Goal: Task Accomplishment & Management: Complete application form

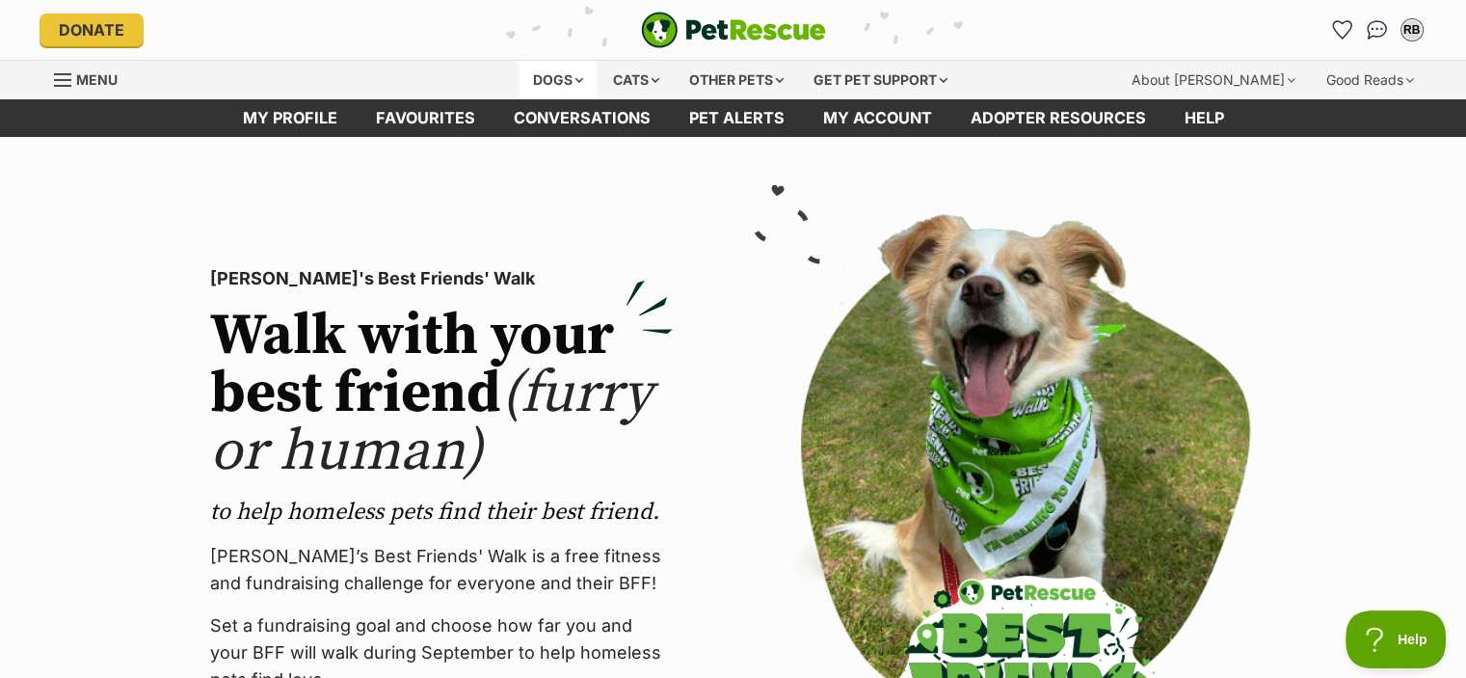
click at [555, 78] on div "Dogs" at bounding box center [558, 80] width 77 height 39
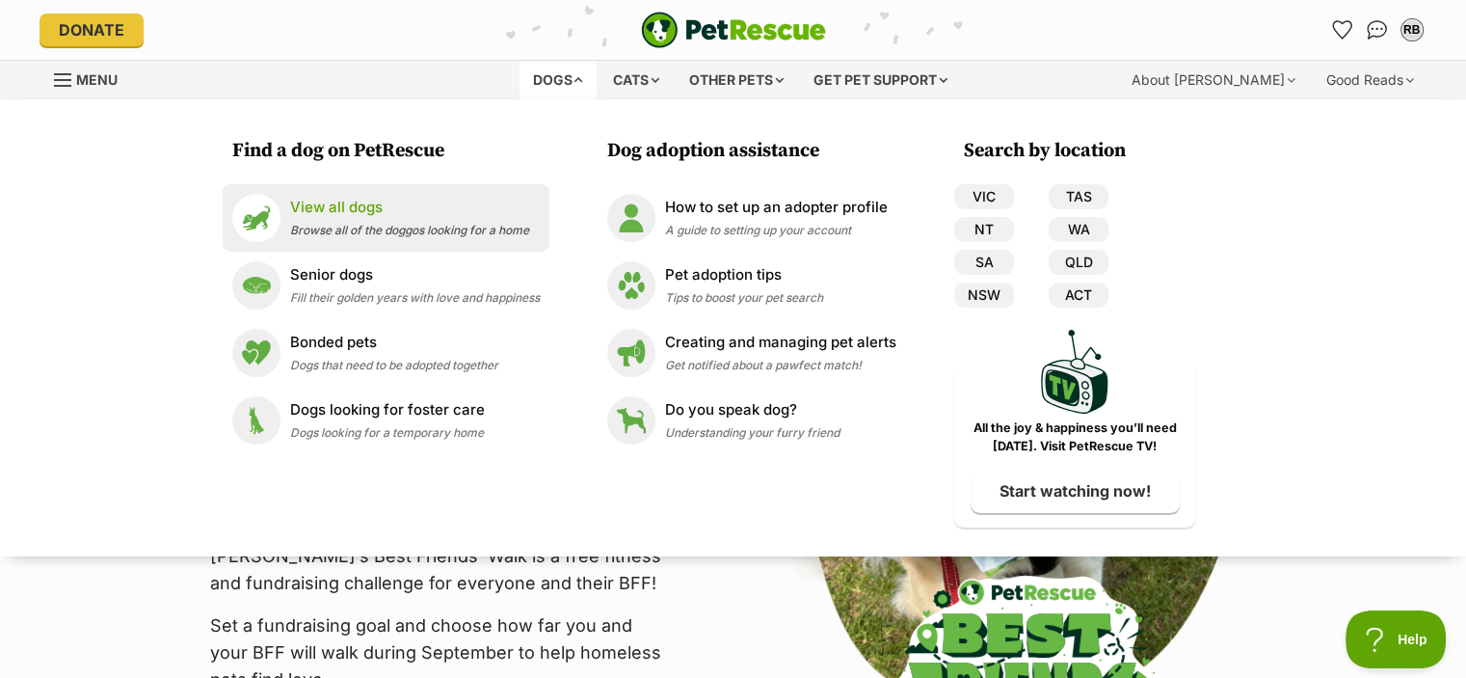
click at [356, 217] on p "View all dogs" at bounding box center [409, 208] width 239 height 22
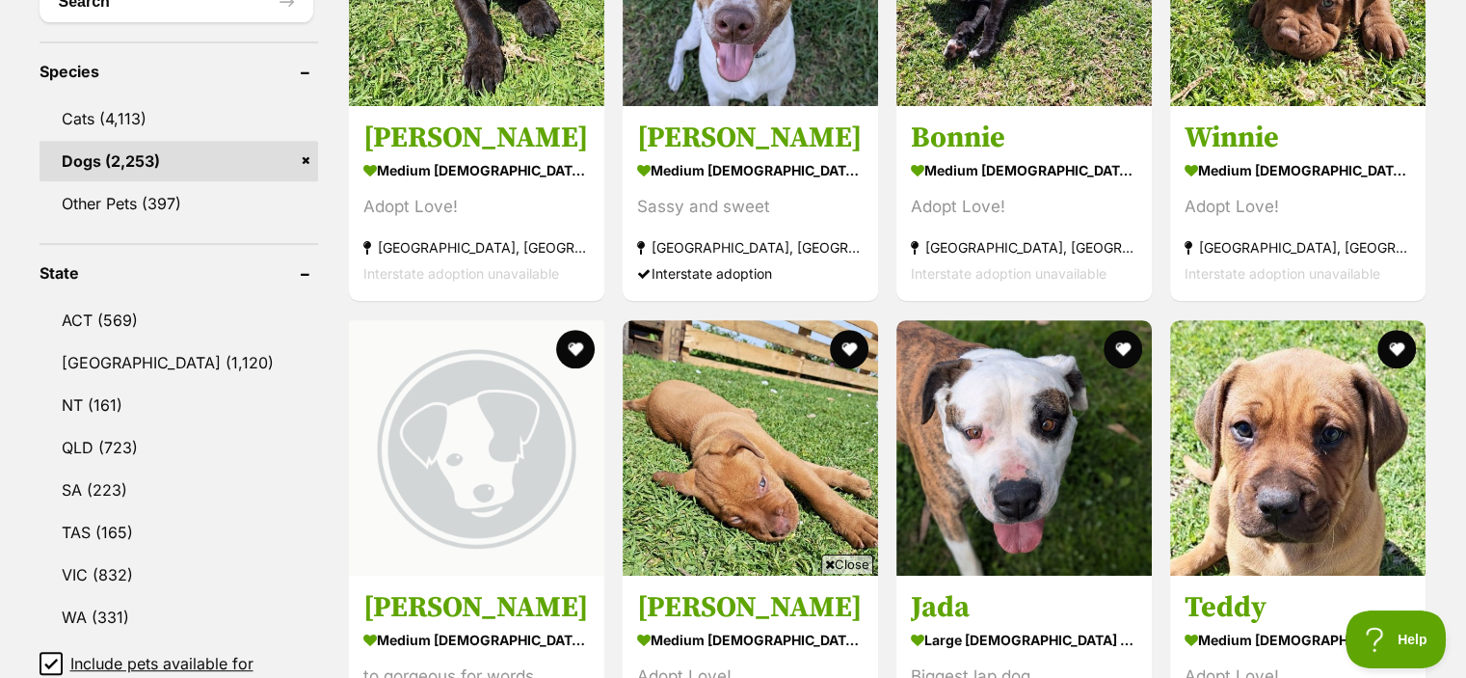
scroll to position [1665, 0]
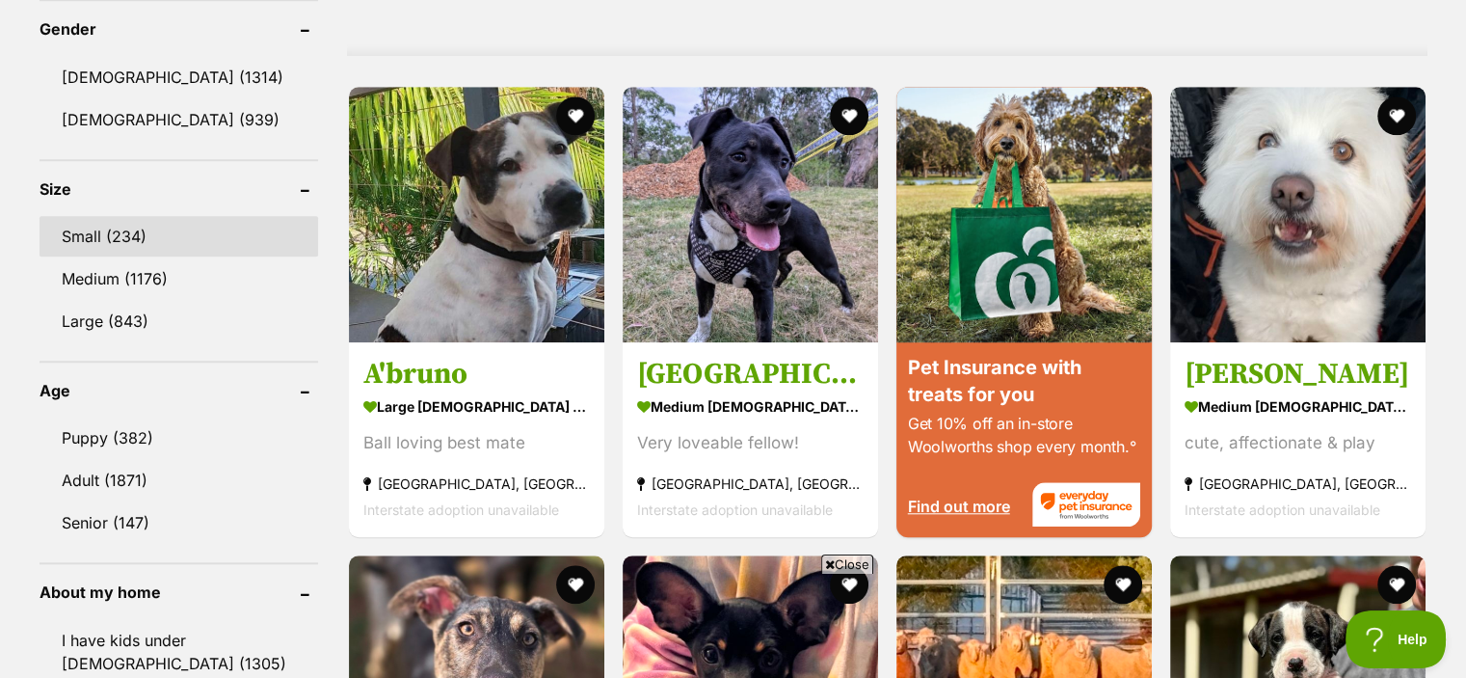
click at [116, 229] on link "Small (234)" at bounding box center [179, 236] width 279 height 40
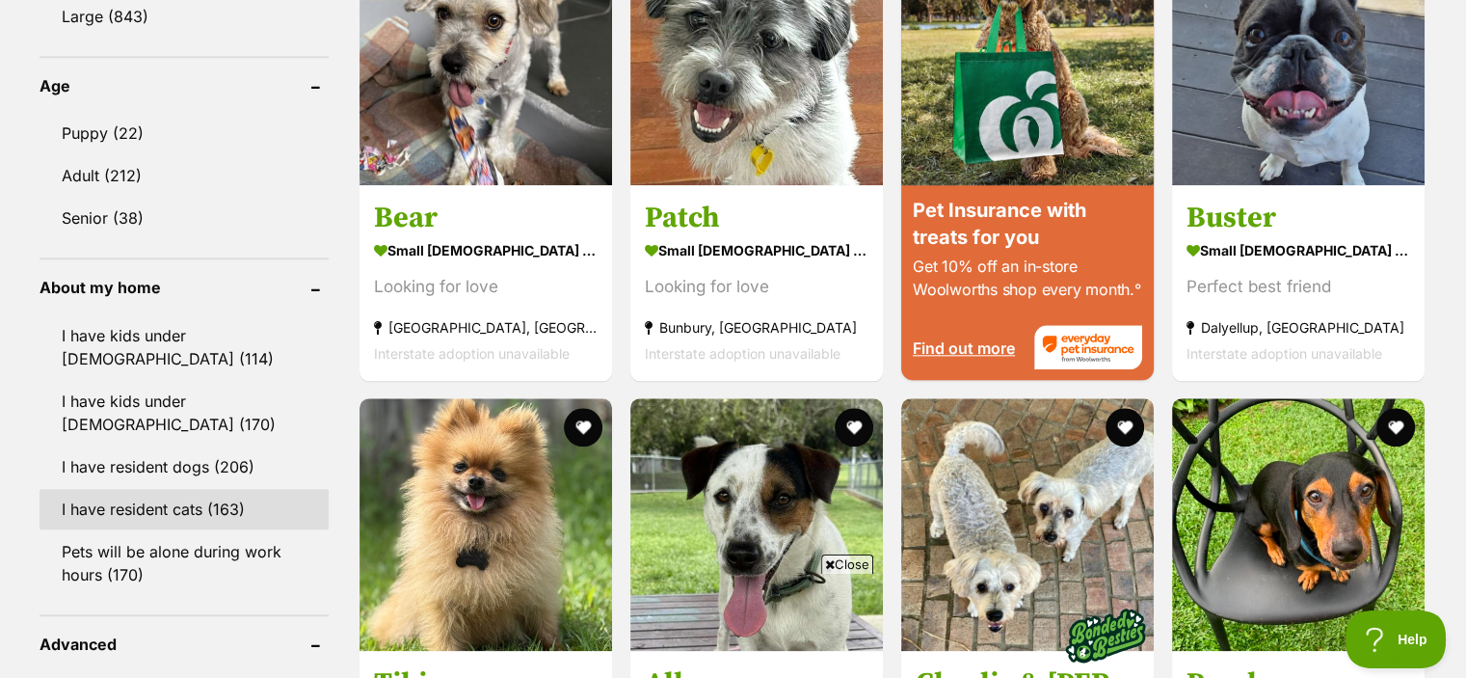
click at [200, 490] on link "I have resident cats (163)" at bounding box center [184, 509] width 289 height 40
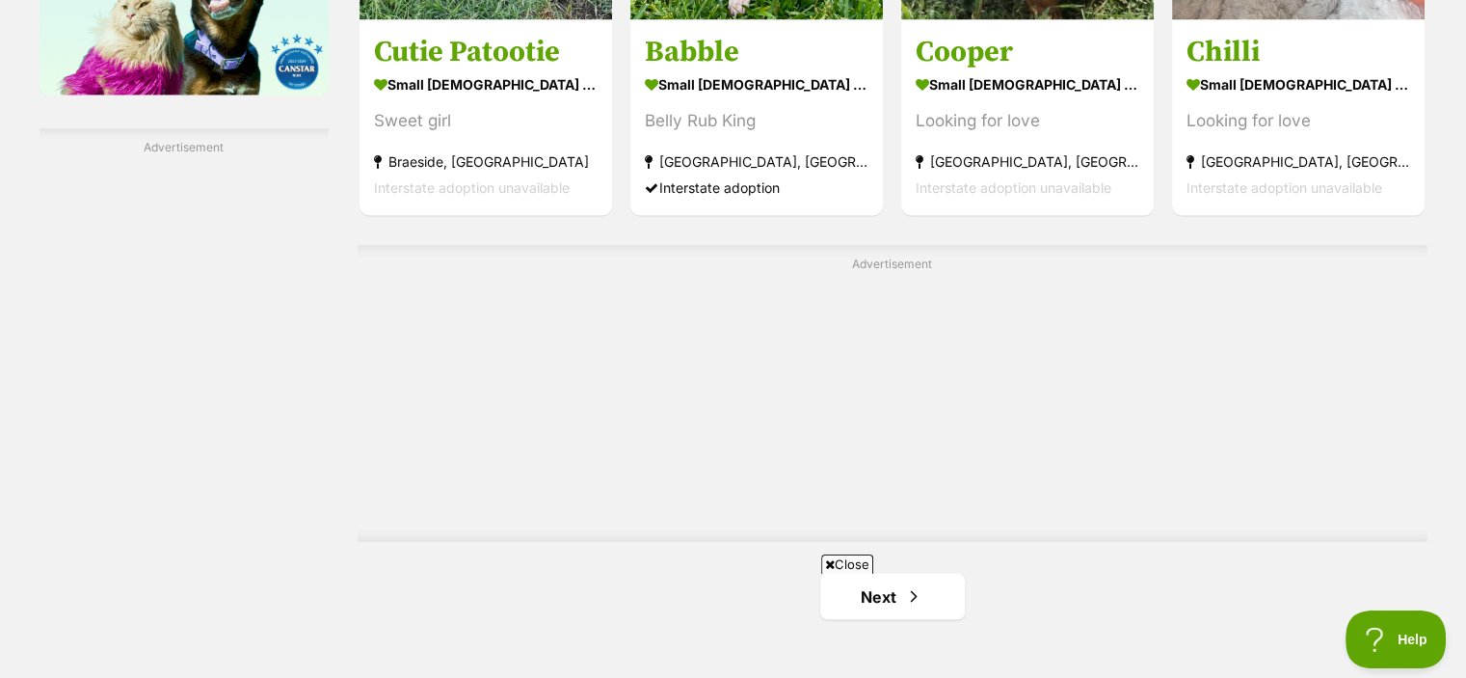
scroll to position [3448, 0]
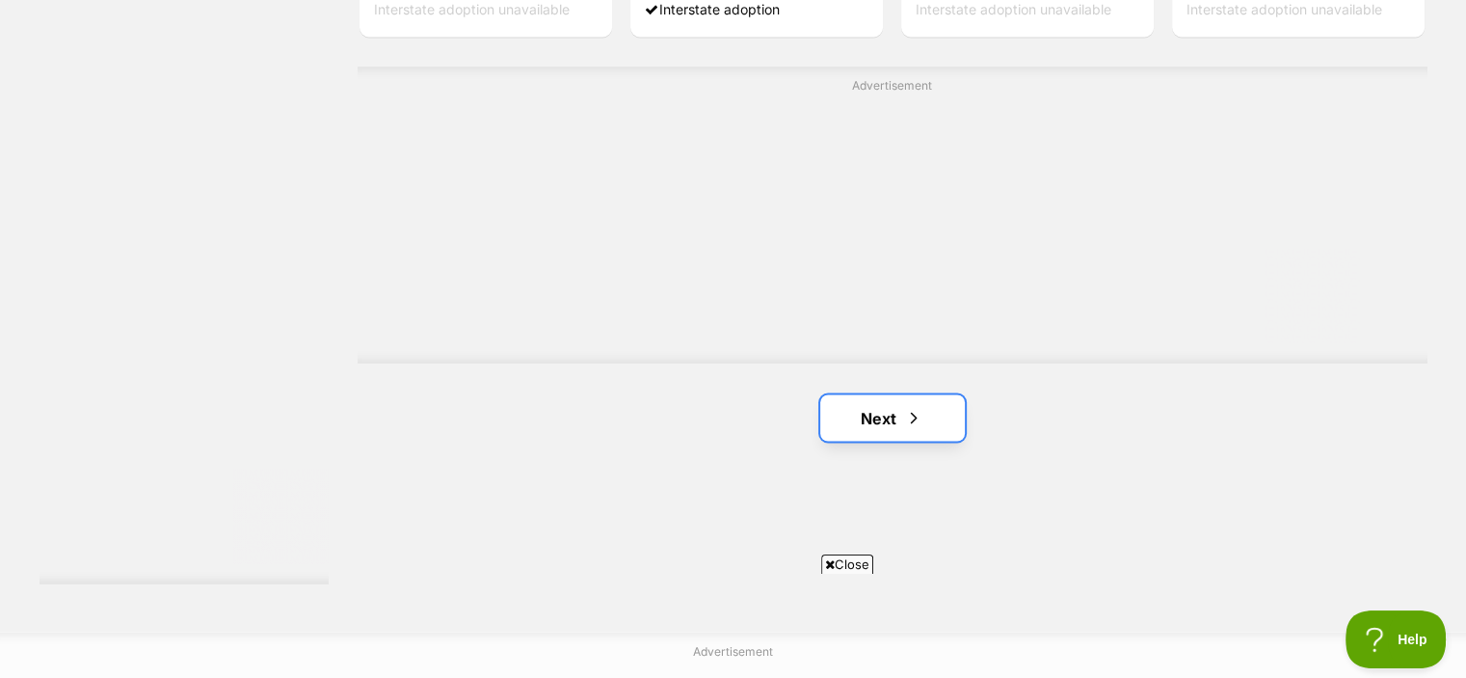
click at [898, 411] on link "Next" at bounding box center [892, 417] width 145 height 46
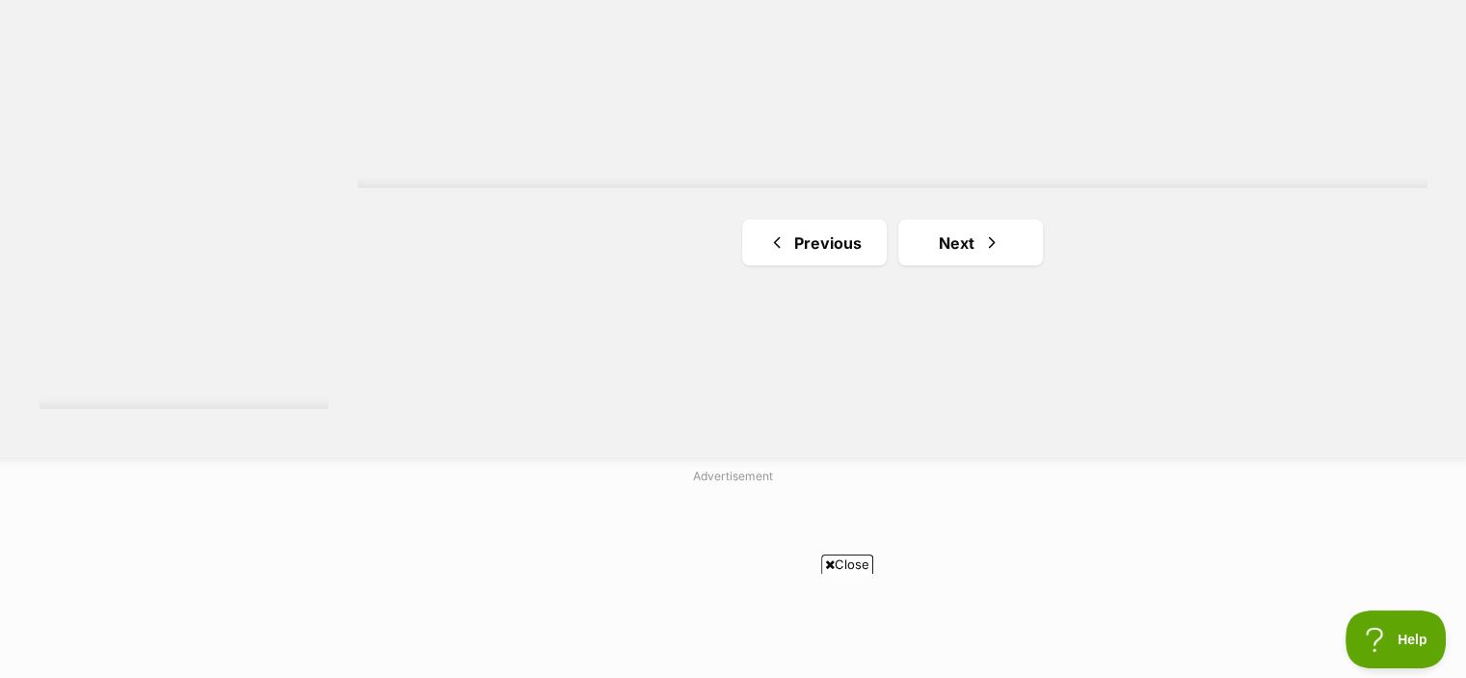
scroll to position [3683, 0]
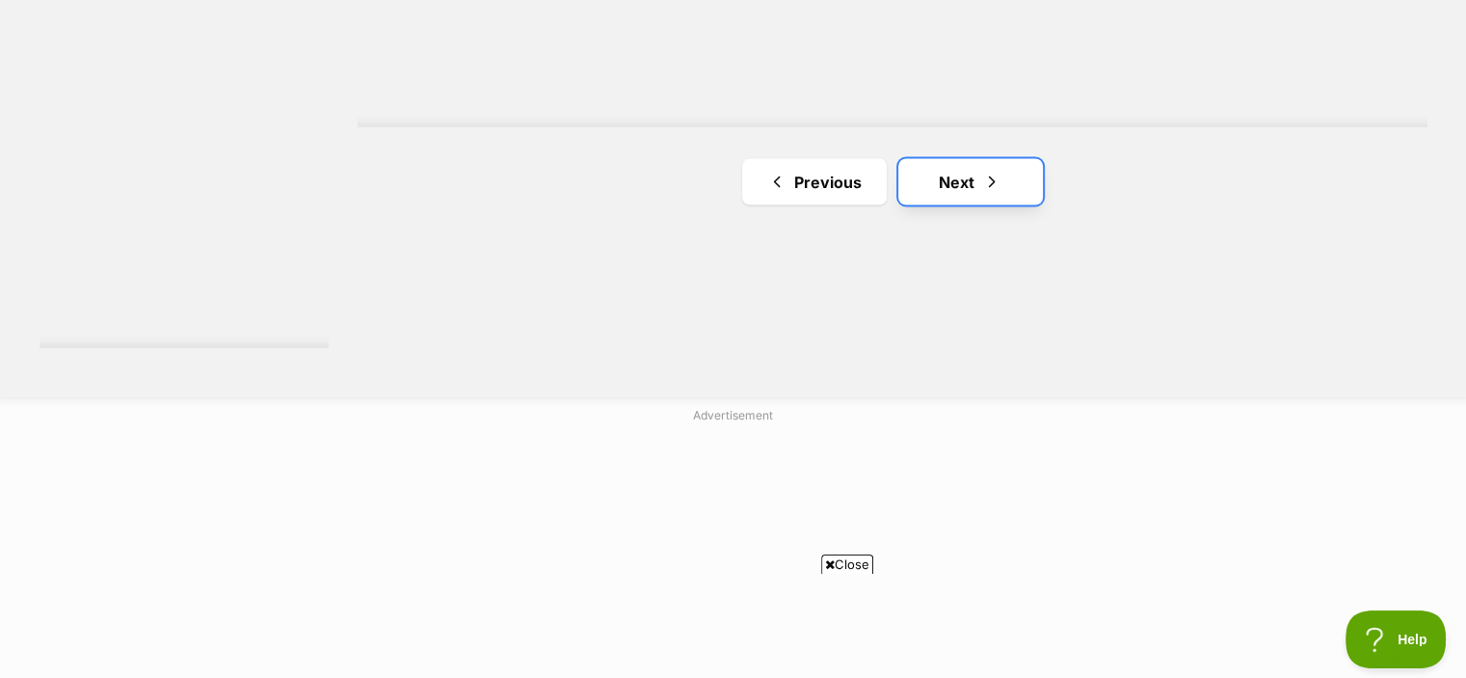
click at [977, 187] on link "Next" at bounding box center [971, 182] width 145 height 46
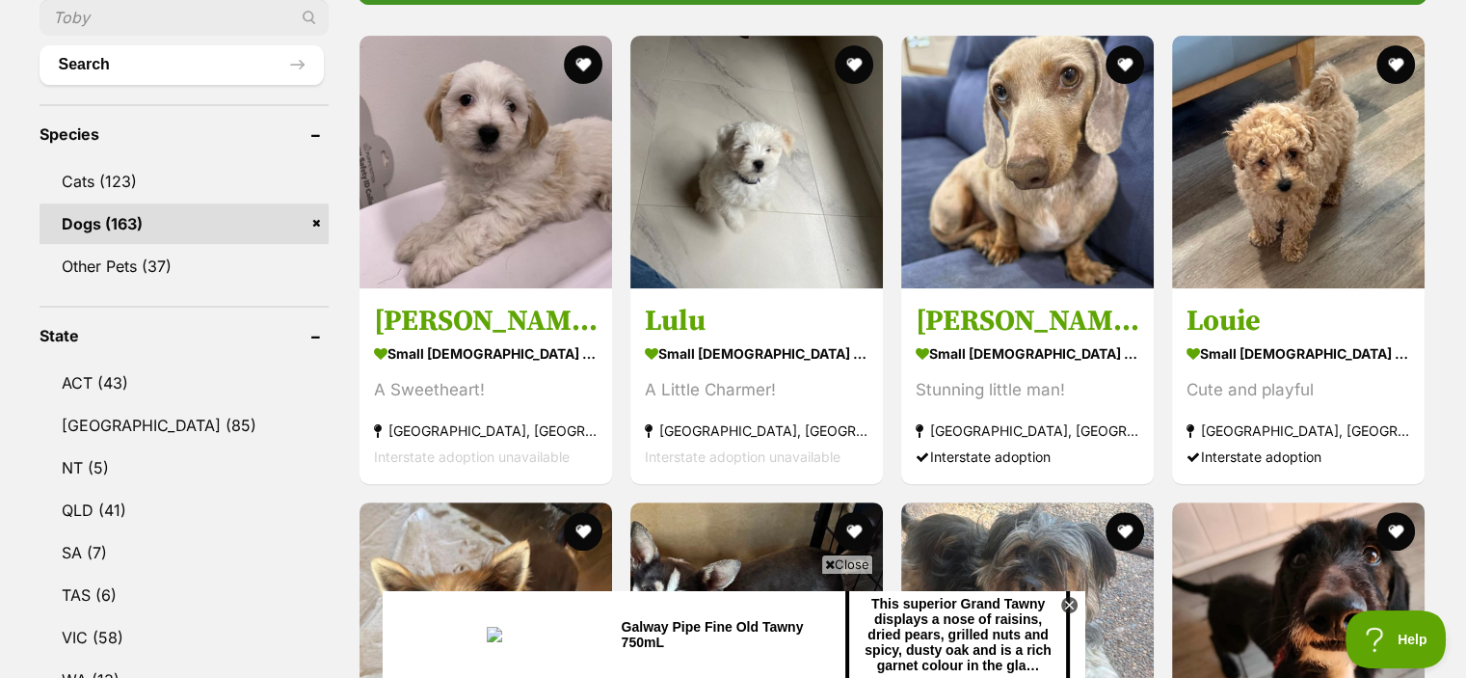
scroll to position [717, 0]
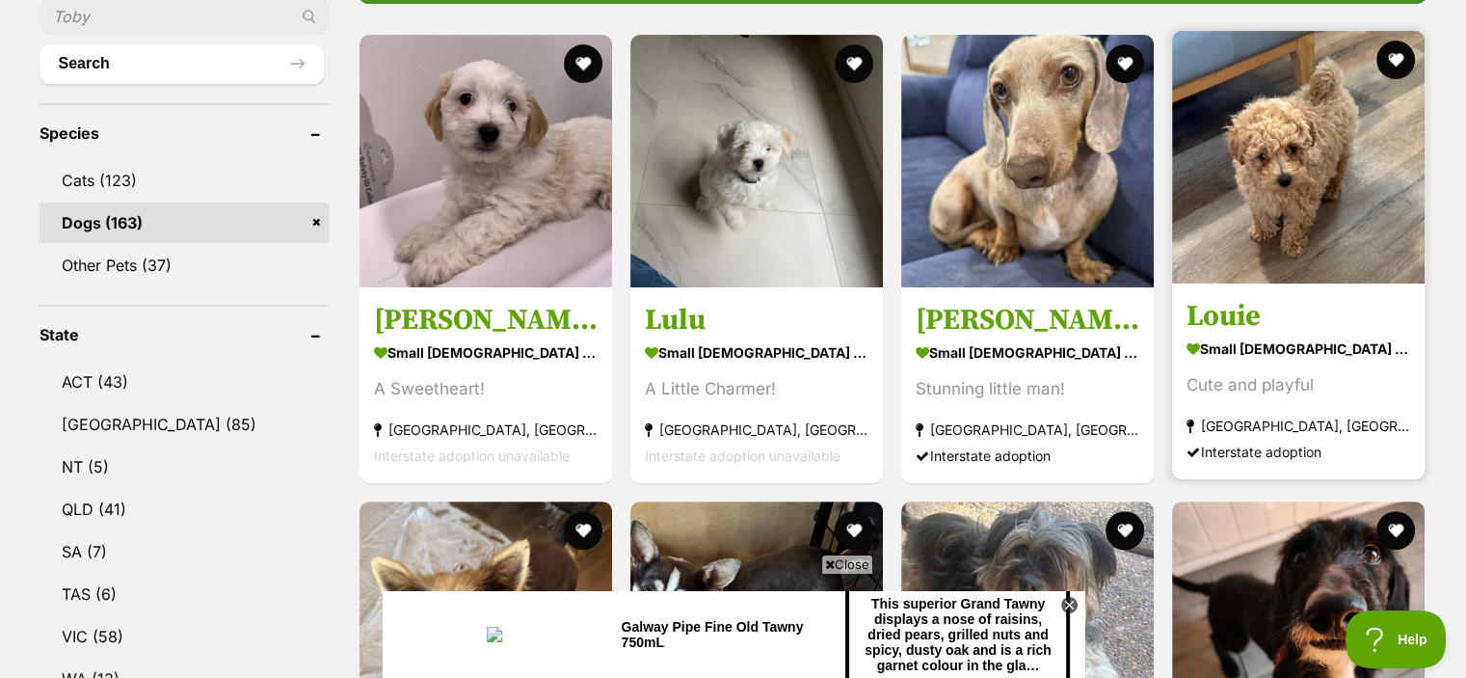
click at [1273, 289] on link "Louie small male Dog Cute and playful Ashmont, NSW Interstate adoption" at bounding box center [1298, 381] width 253 height 196
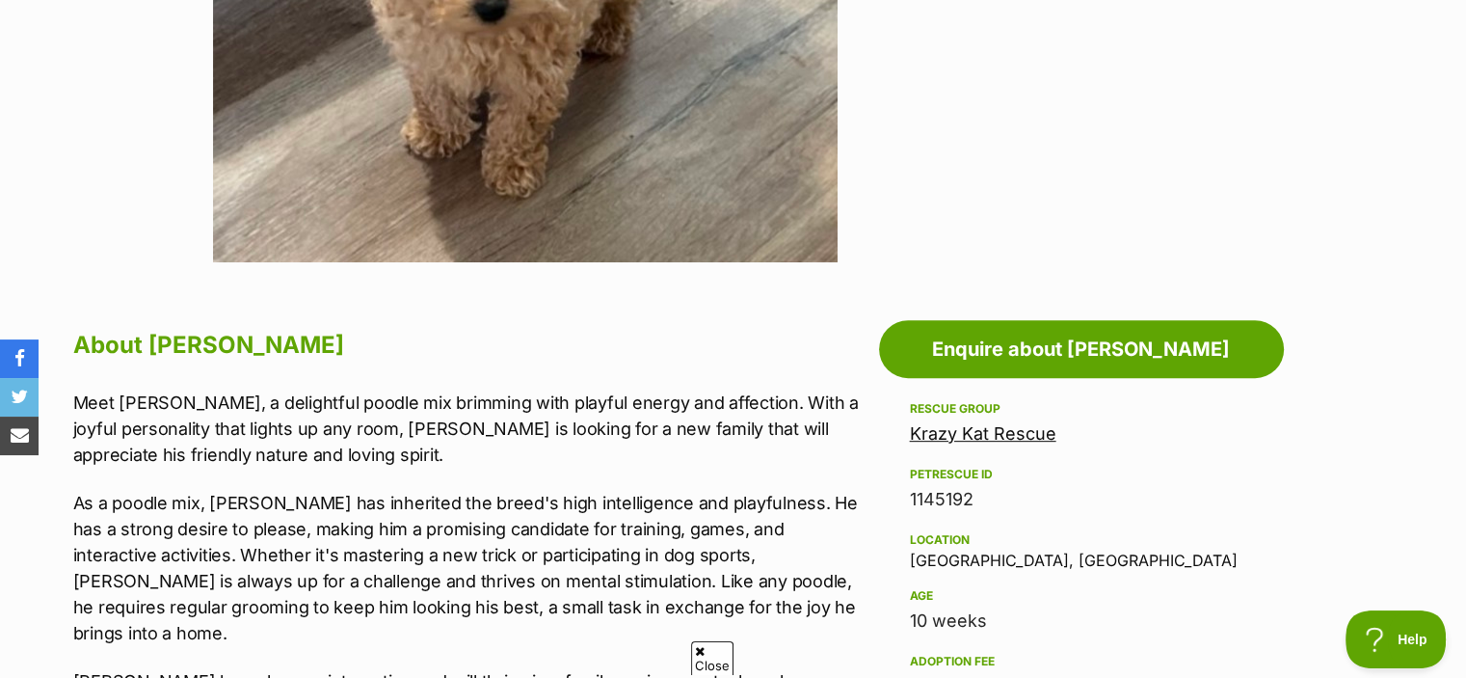
scroll to position [765, 0]
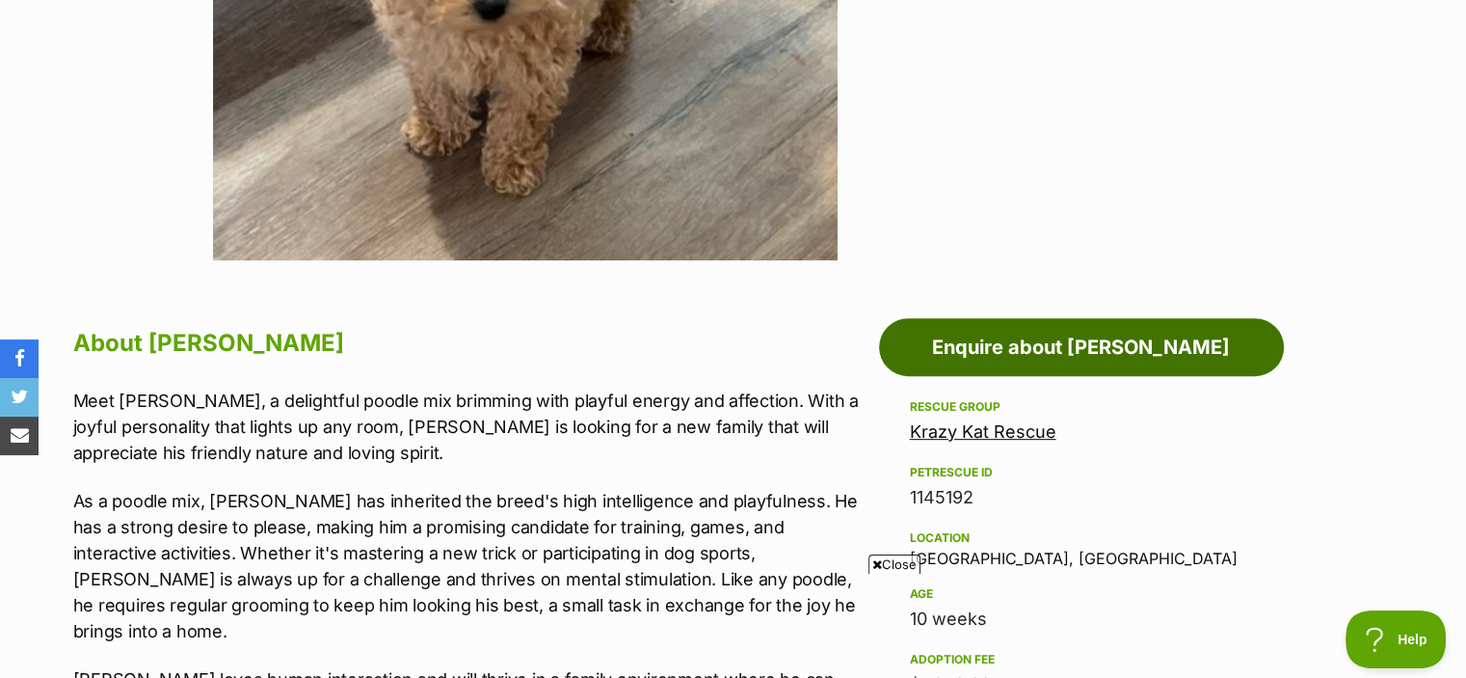
click at [1122, 342] on link "Enquire about Louie" at bounding box center [1081, 347] width 405 height 58
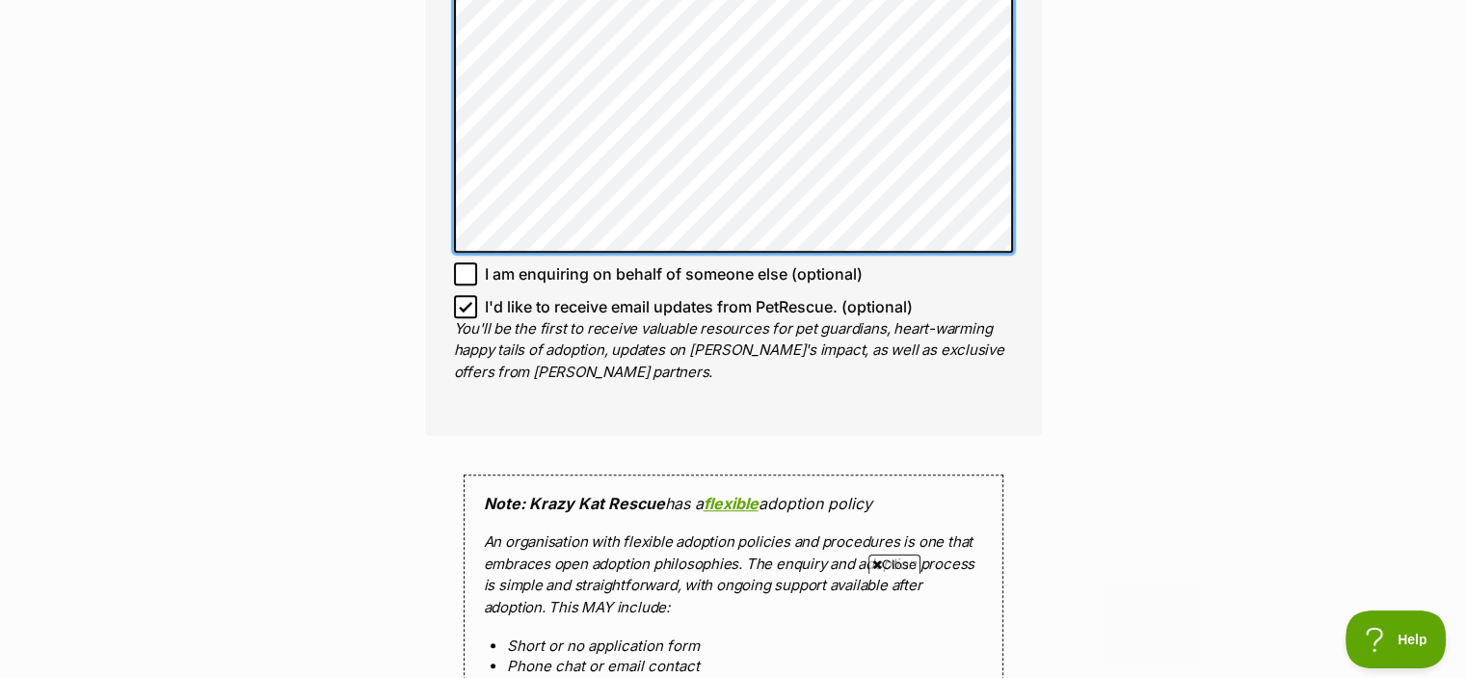
scroll to position [1409, 0]
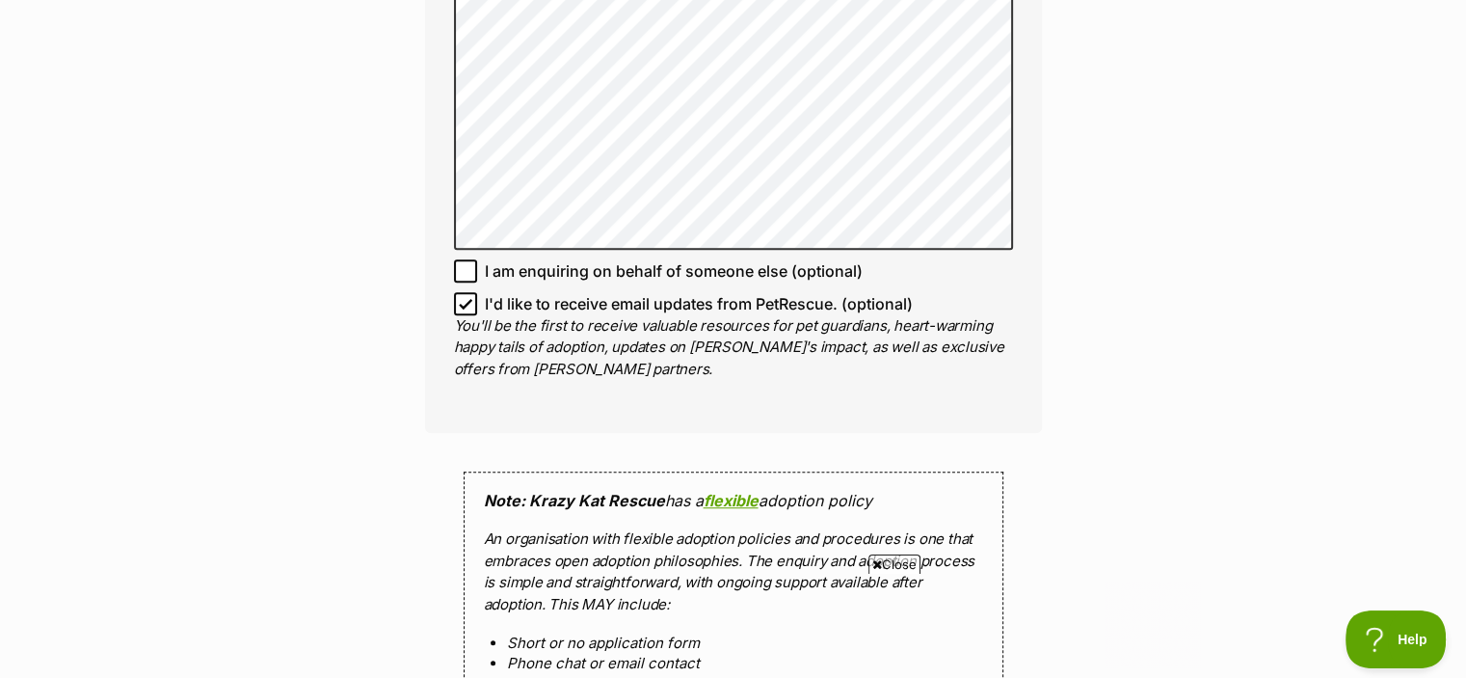
click at [900, 562] on span "Close" at bounding box center [895, 563] width 52 height 19
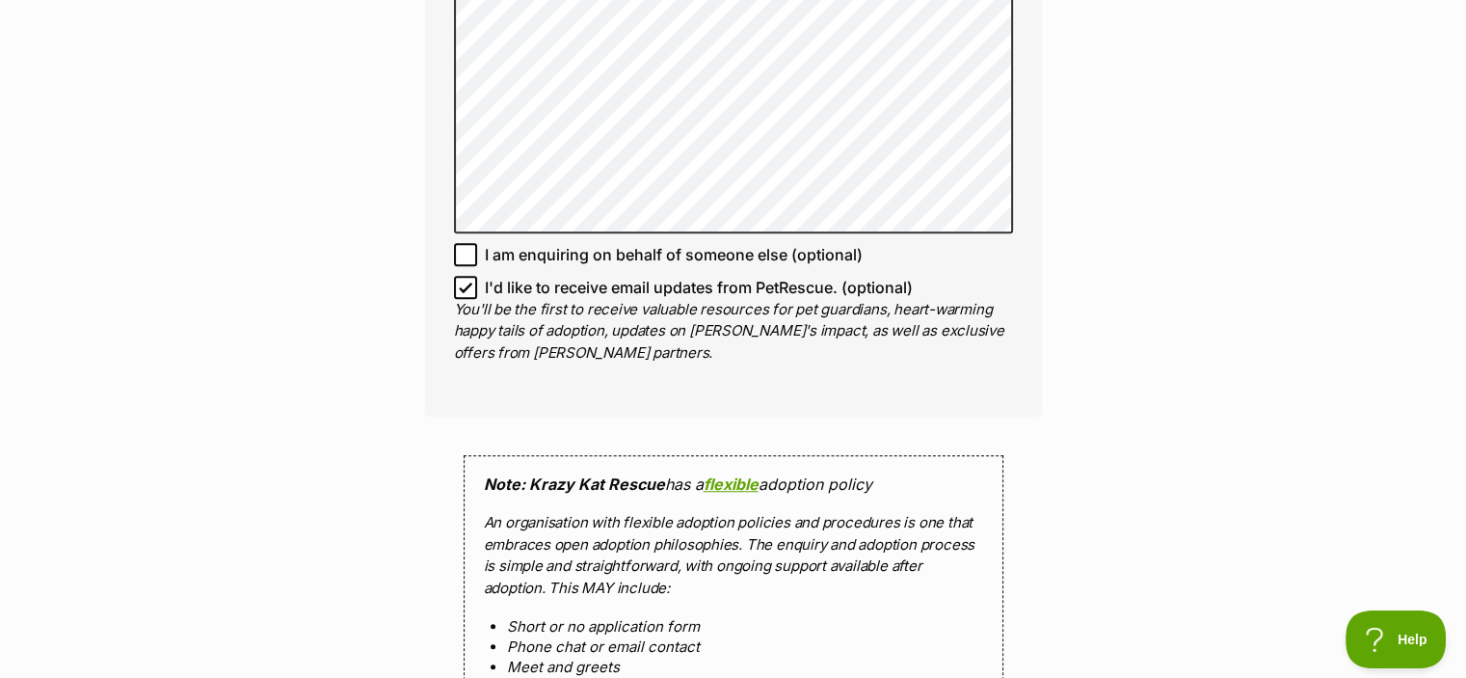
scroll to position [1334, 0]
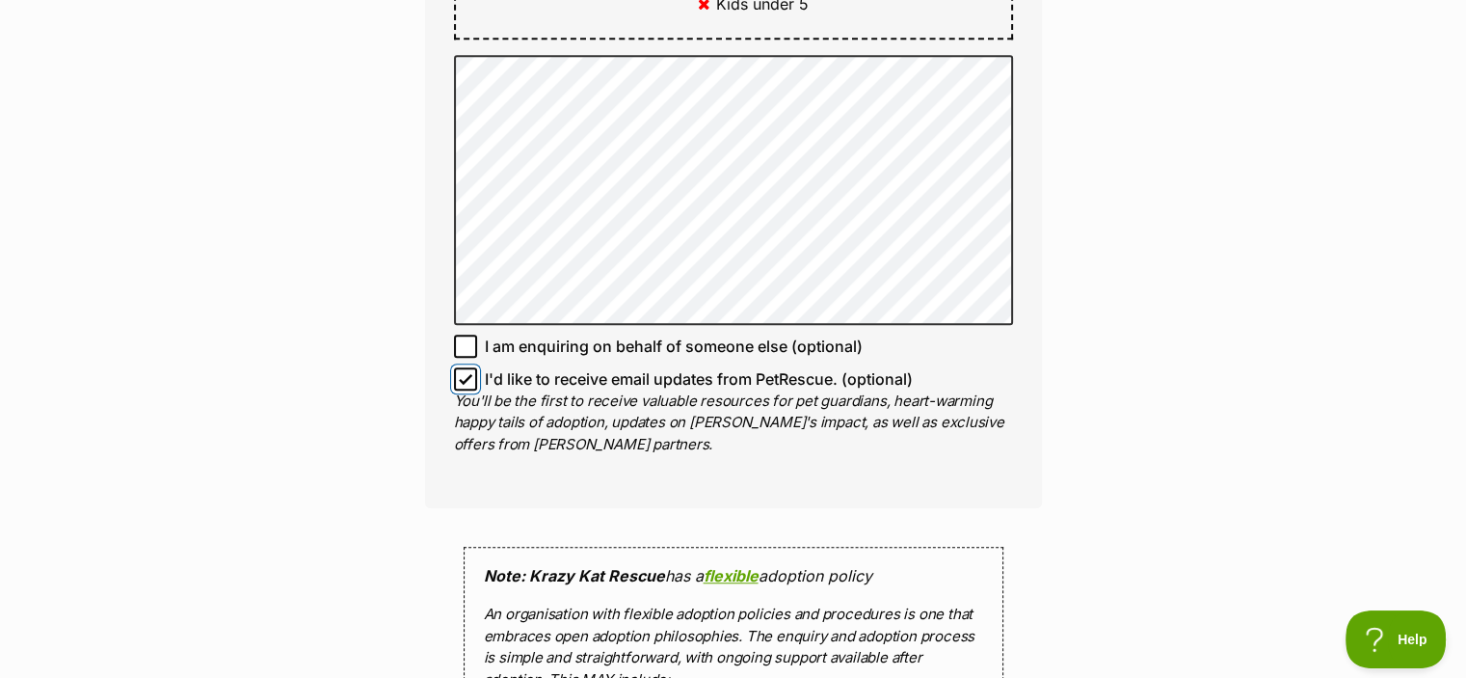
click at [473, 367] on input "I'd like to receive email updates from PetRescue. (optional)" at bounding box center [465, 378] width 23 height 23
checkbox input "false"
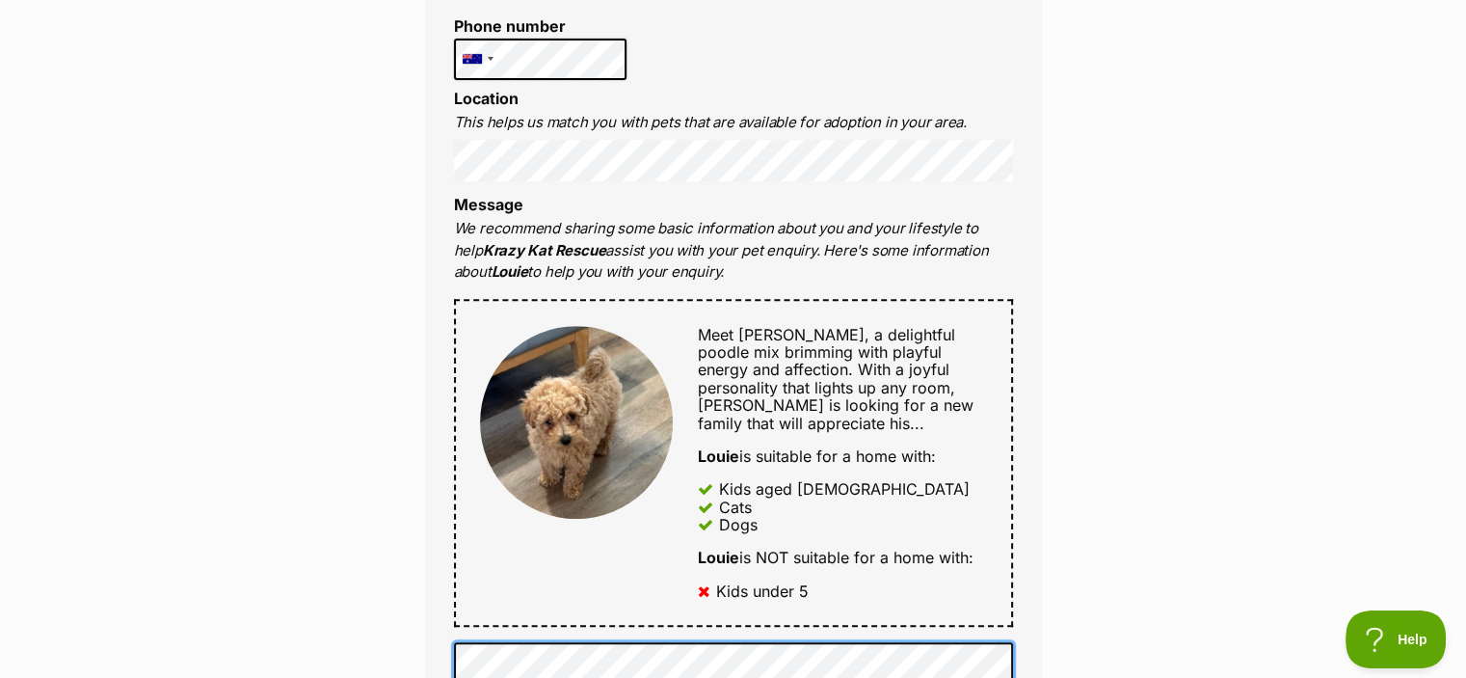
scroll to position [752, 0]
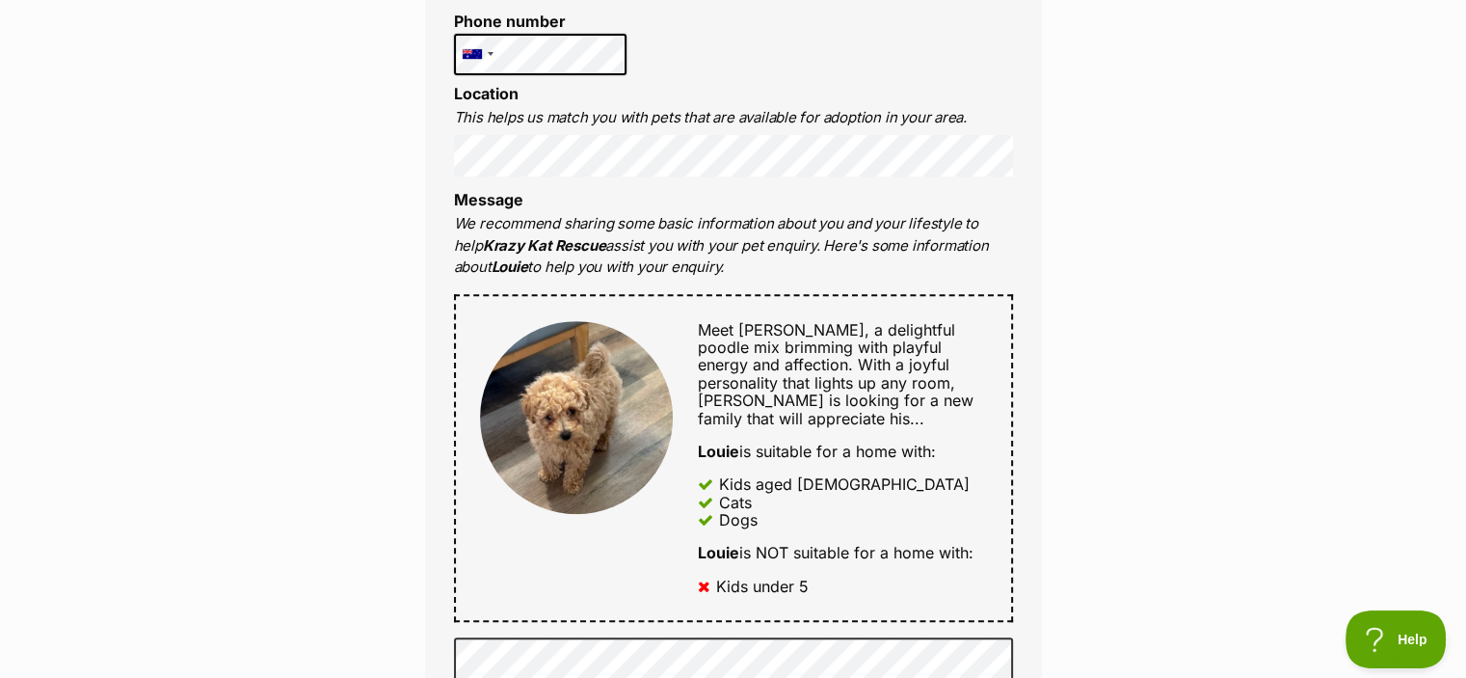
click at [965, 404] on span "Meet Louie, a delightful poodle mix brimming with playful energy and affection.…" at bounding box center [836, 374] width 276 height 108
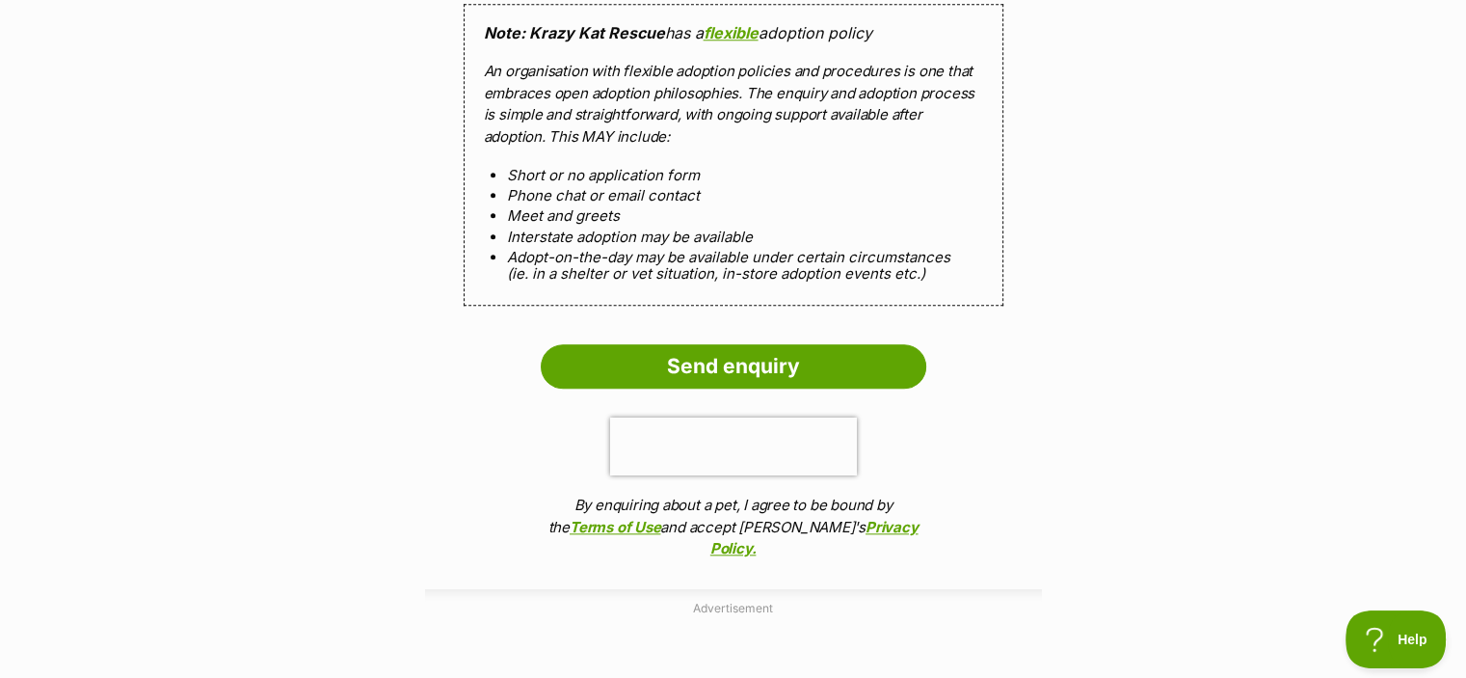
scroll to position [1885, 0]
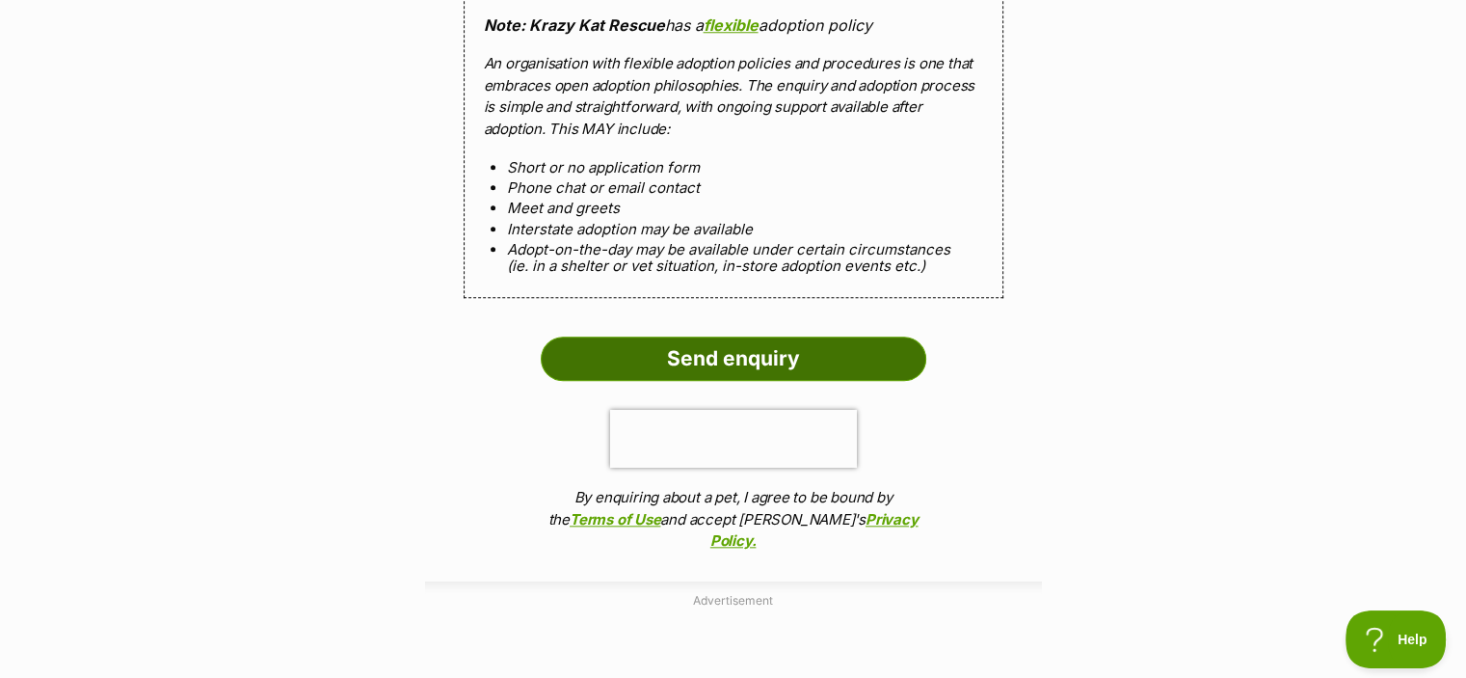
click at [680, 336] on input "Send enquiry" at bounding box center [734, 358] width 386 height 44
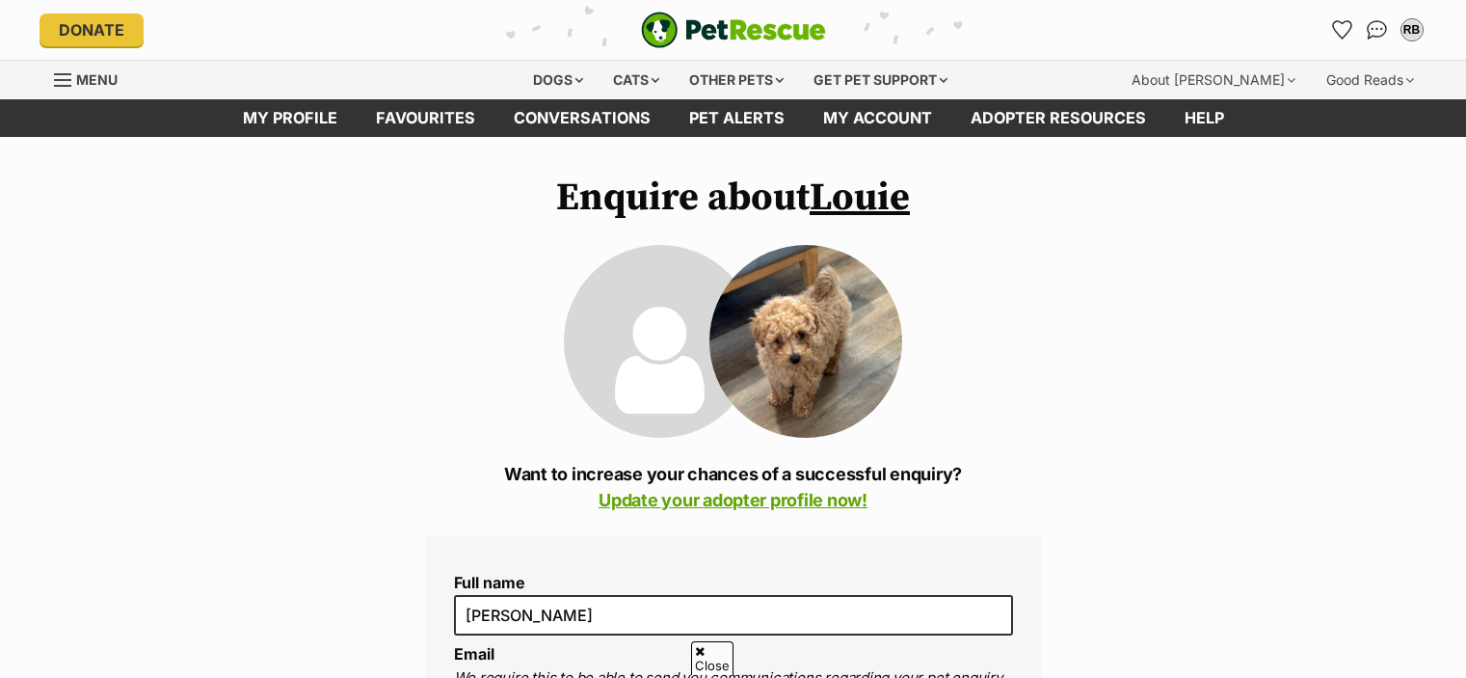
scroll to position [872, 0]
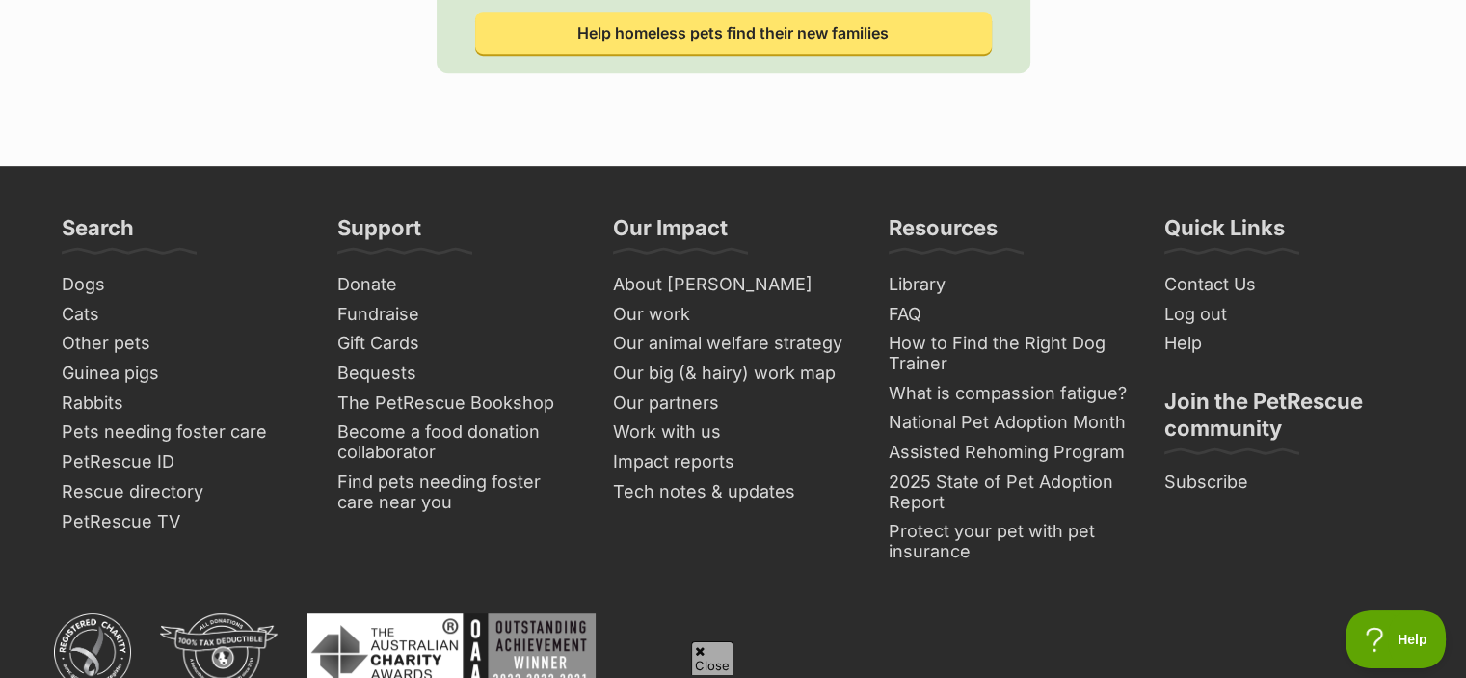
scroll to position [1087, 0]
